Goal: Task Accomplishment & Management: Use online tool/utility

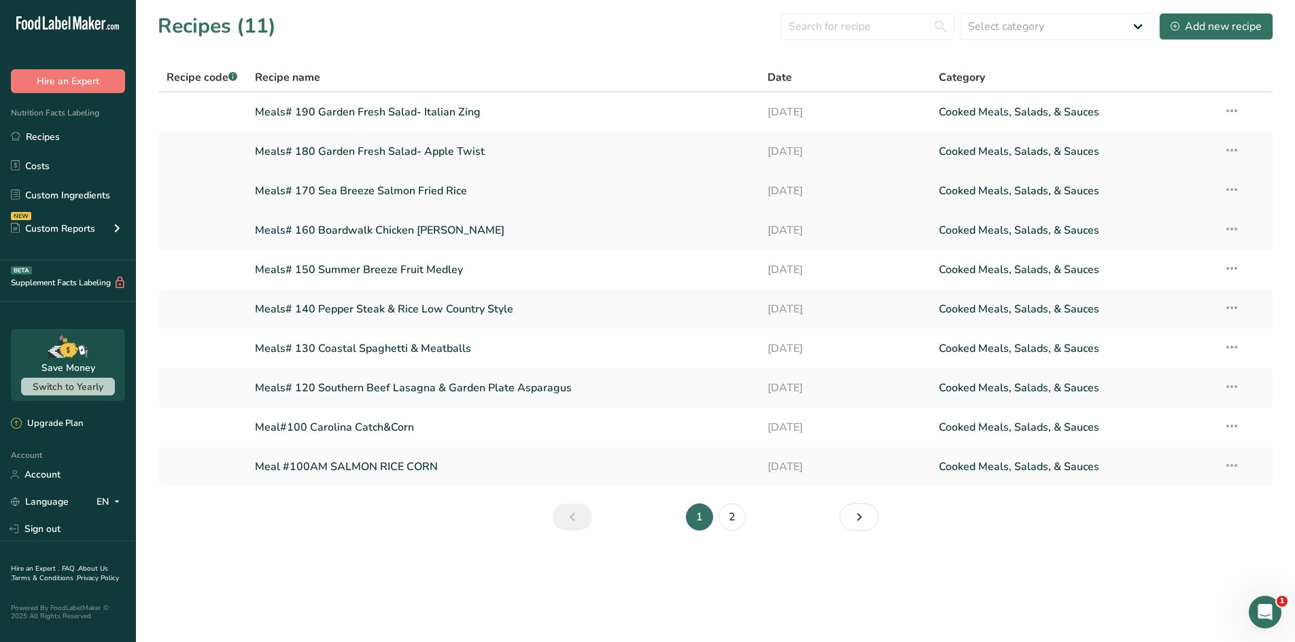
click at [340, 190] on link "Meals# 170 Sea Breeze Salmon Fried Rice" at bounding box center [503, 191] width 497 height 29
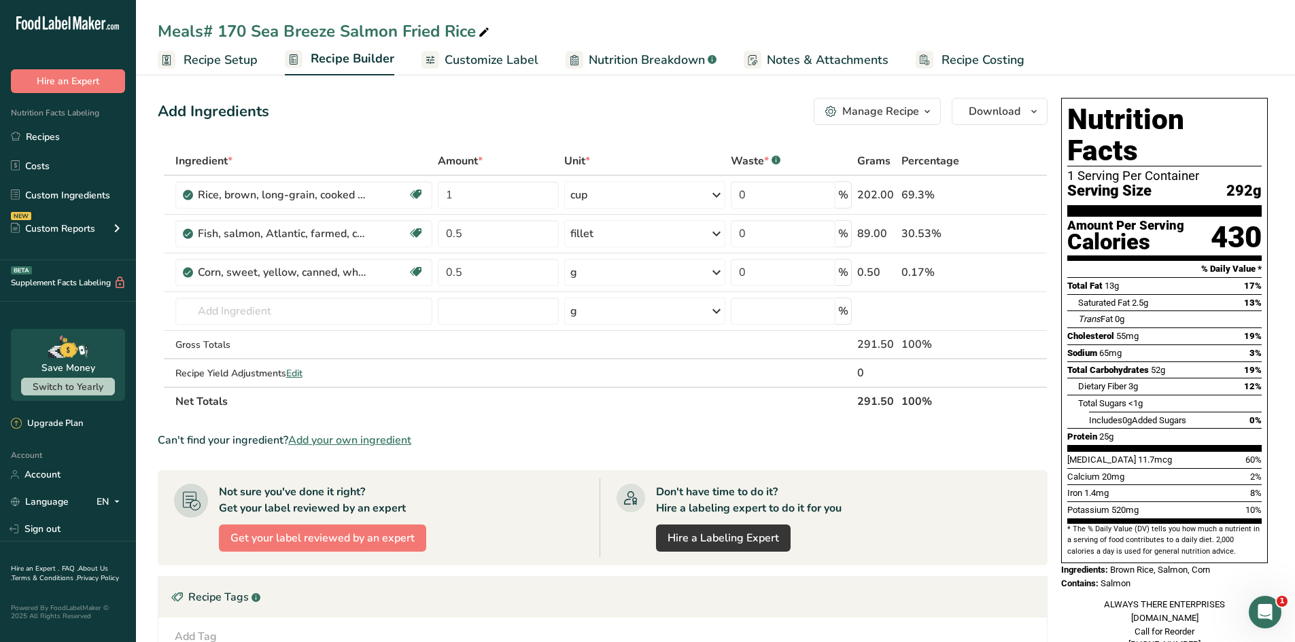
click at [493, 56] on span "Customize Label" at bounding box center [491, 60] width 94 height 18
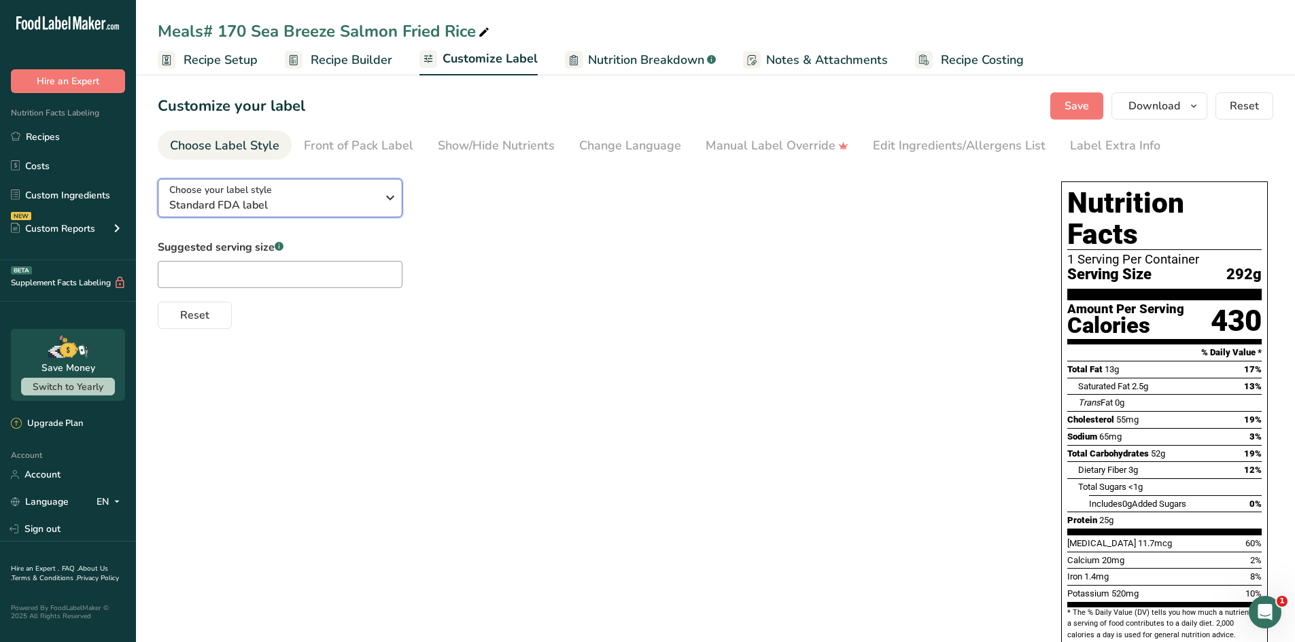
click at [387, 200] on icon "button" at bounding box center [390, 198] width 16 height 24
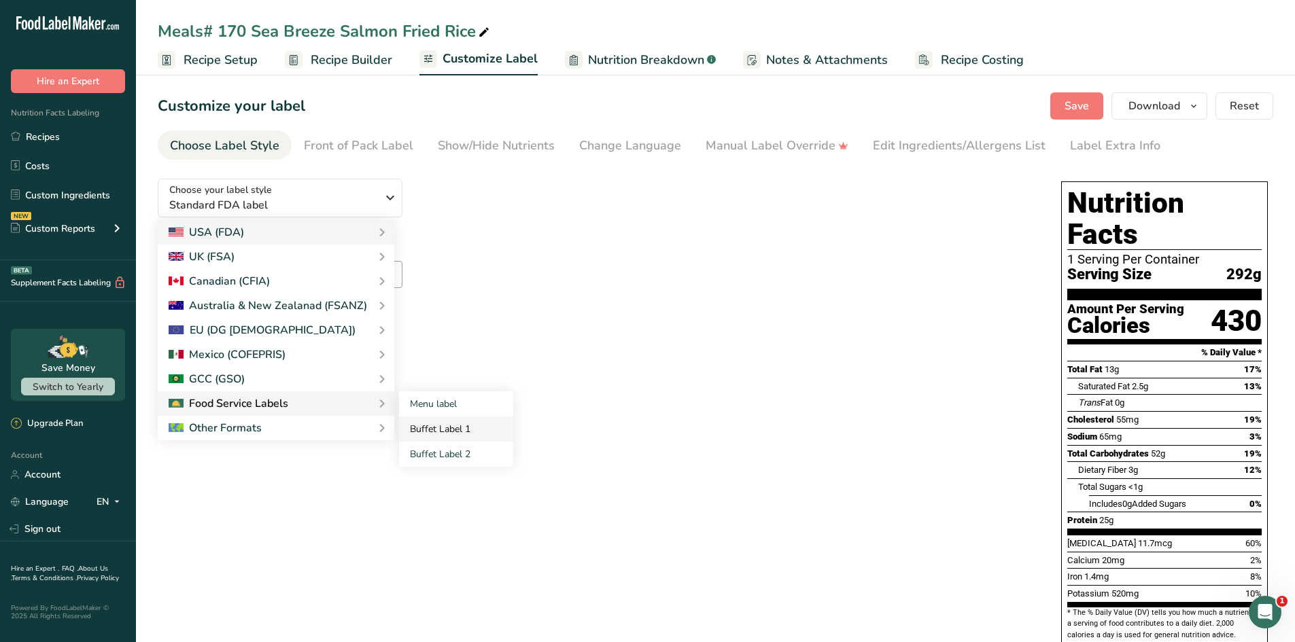
click at [423, 425] on link "Buffet Label 1" at bounding box center [456, 429] width 114 height 25
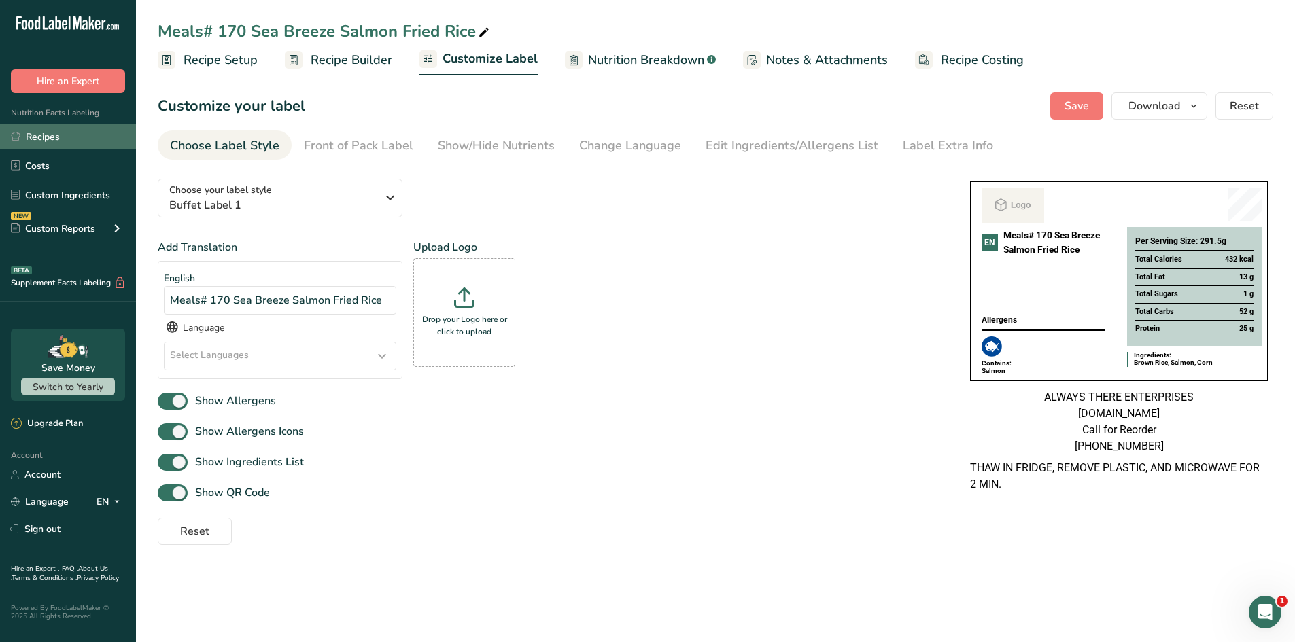
click at [58, 137] on link "Recipes" at bounding box center [68, 137] width 136 height 26
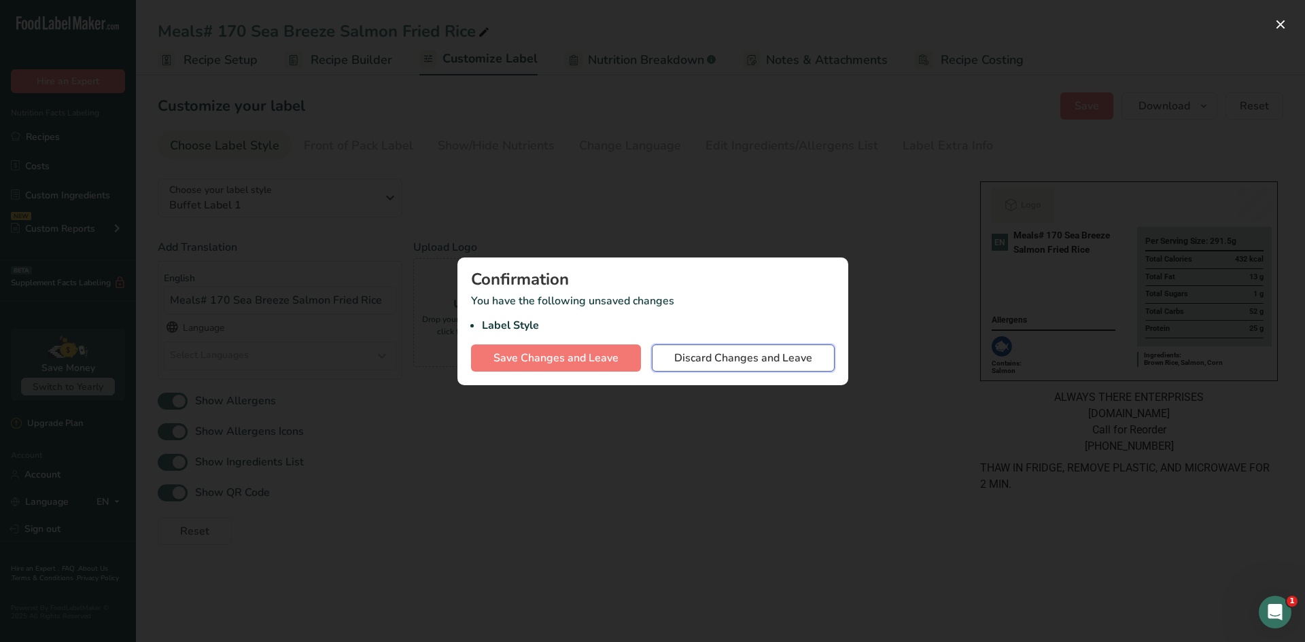
click at [732, 362] on span "Discard Changes and Leave" at bounding box center [743, 358] width 138 height 16
